Goal: Check status: Check status

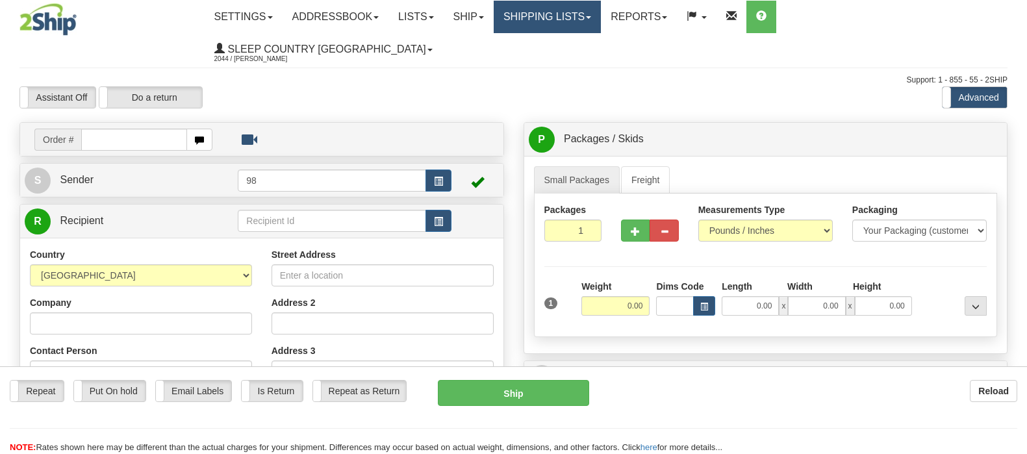
click at [640, 18] on div "Toggle navigation Settings Shipping Preferences Fields Preferences New" at bounding box center [513, 381] width 1027 height 762
click at [601, 18] on link "Shipping lists" at bounding box center [547, 17] width 107 height 32
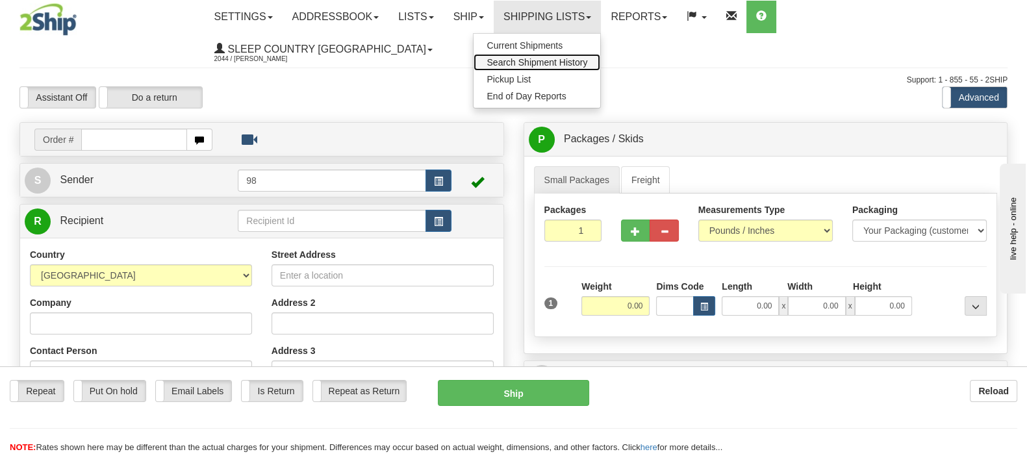
click at [587, 64] on span "Search Shipment History" at bounding box center [537, 62] width 101 height 10
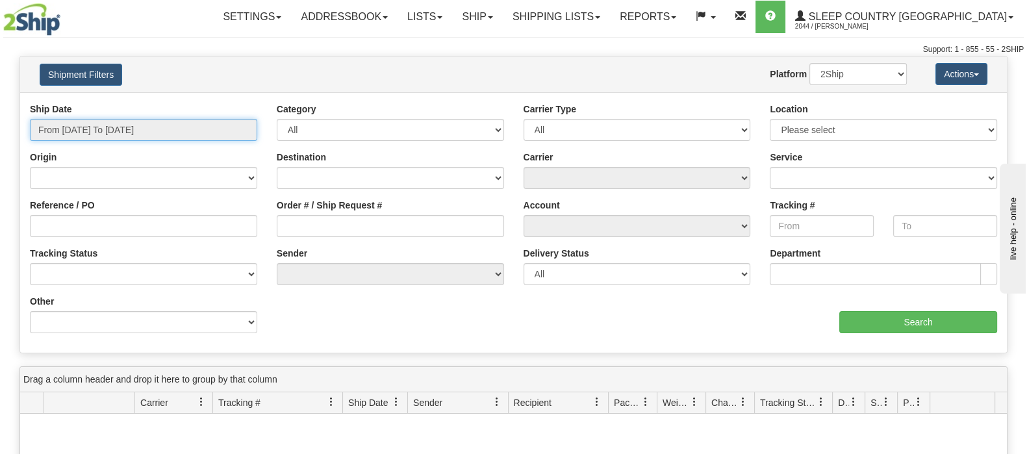
click at [124, 127] on input "From 08/17/2025 To 08/18/2025" at bounding box center [143, 130] width 227 height 22
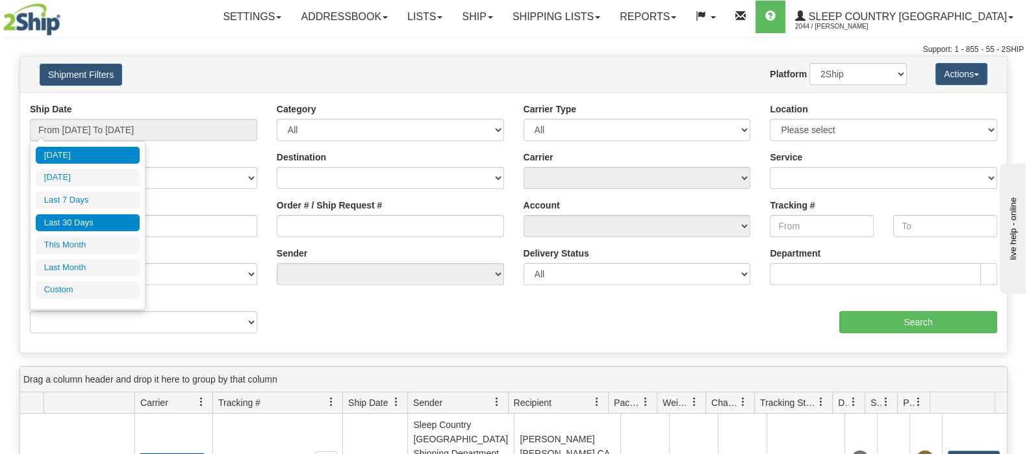
drag, startPoint x: 110, startPoint y: 220, endPoint x: 222, endPoint y: 219, distance: 111.1
click at [111, 220] on li "Last 30 Days" at bounding box center [88, 223] width 104 height 18
type input "From 07/20/2025 To 08/18/2025"
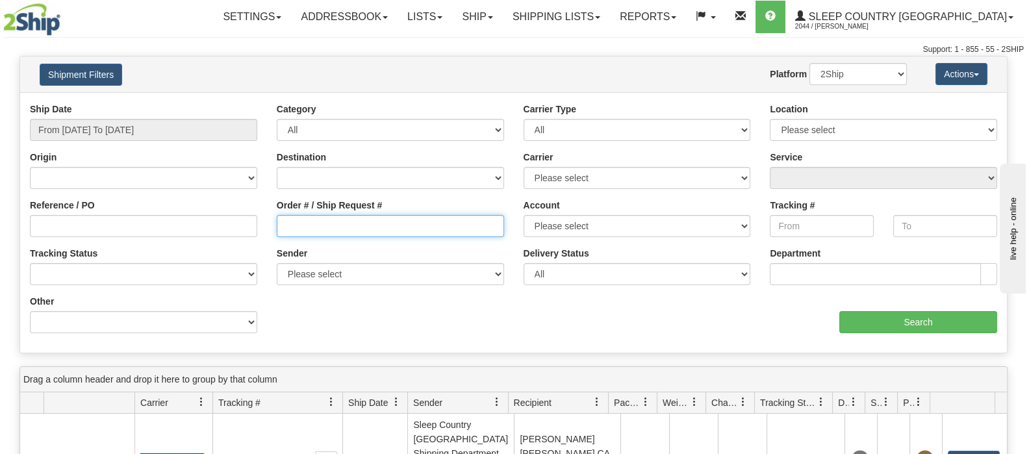
drag, startPoint x: 322, startPoint y: 222, endPoint x: 346, endPoint y: 225, distance: 25.0
click at [322, 222] on input "Order # / Ship Request #" at bounding box center [390, 226] width 227 height 22
paste input "9002H962089"
type input "9002H962089"
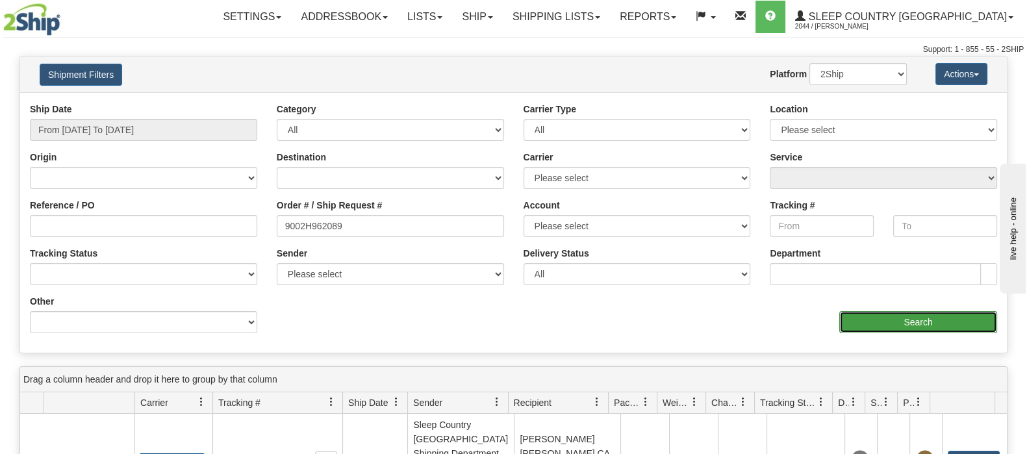
click at [864, 323] on input "Search" at bounding box center [918, 322] width 158 height 22
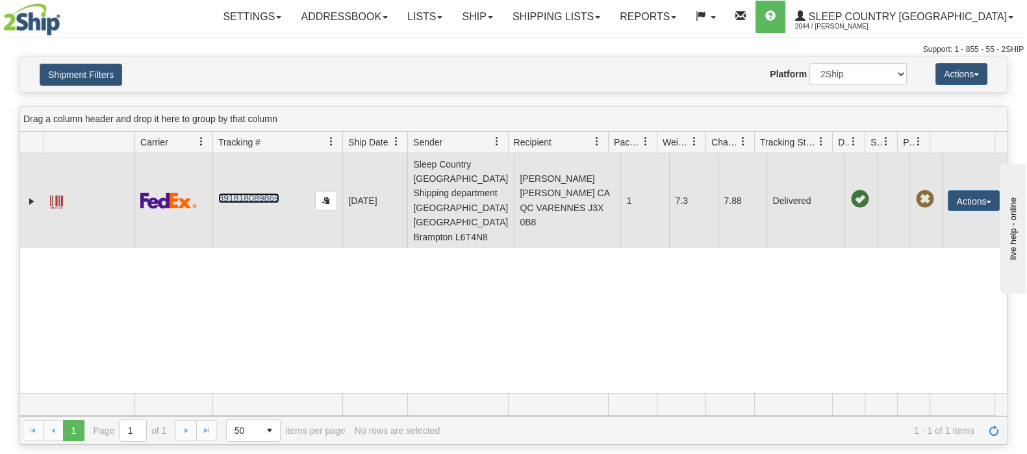
click at [262, 193] on link "391818089869" at bounding box center [248, 198] width 60 height 10
